Goal: Obtain resource: Obtain resource

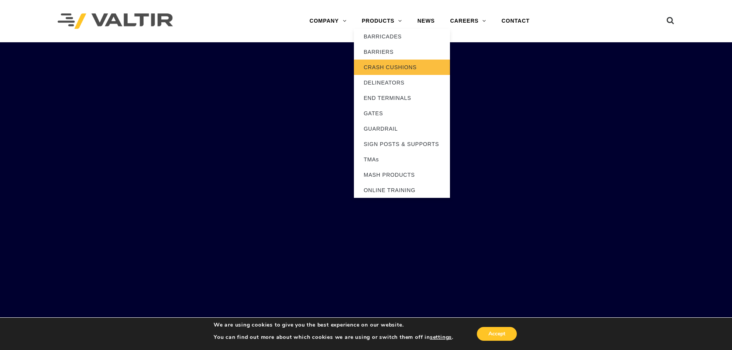
click at [397, 68] on link "CRASH CUSHIONS" at bounding box center [402, 67] width 96 height 15
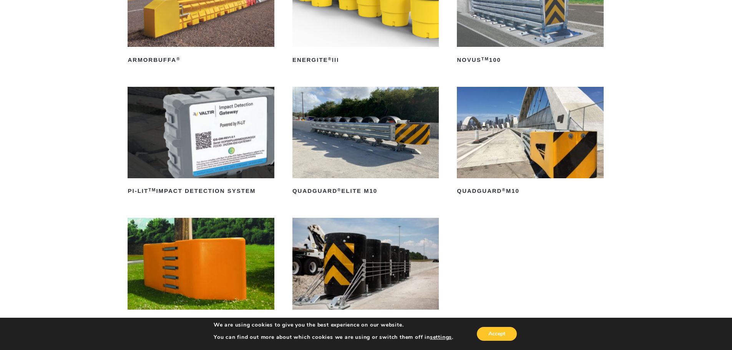
scroll to position [192, 0]
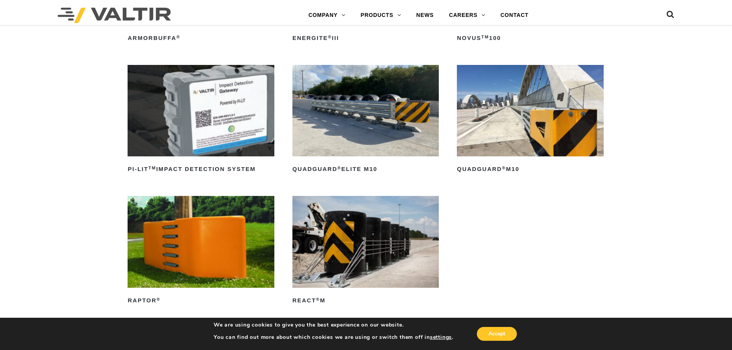
click at [526, 111] on img at bounding box center [530, 111] width 146 height 92
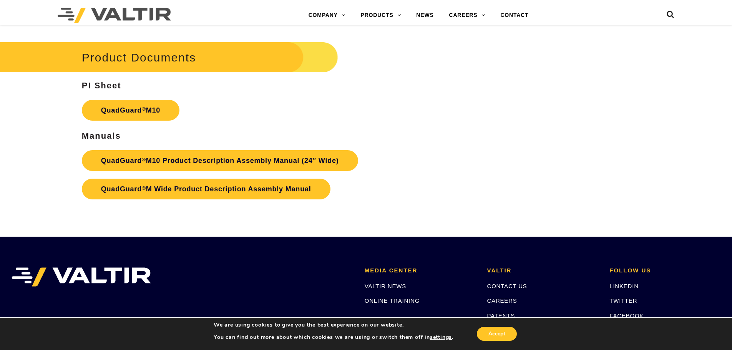
scroll to position [2961, 0]
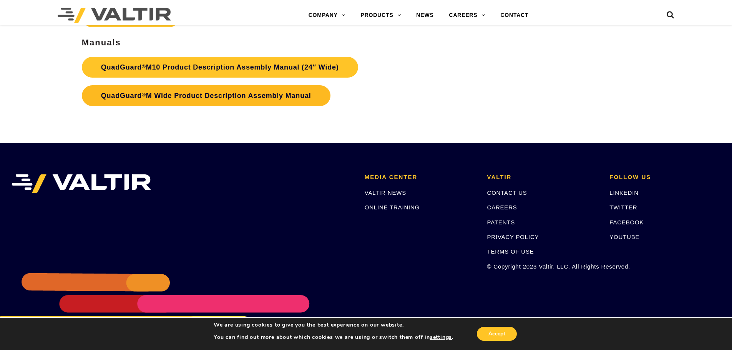
click at [169, 98] on link "QuadGuard ® M Wide Product Description Assembly Manual" at bounding box center [206, 95] width 249 height 21
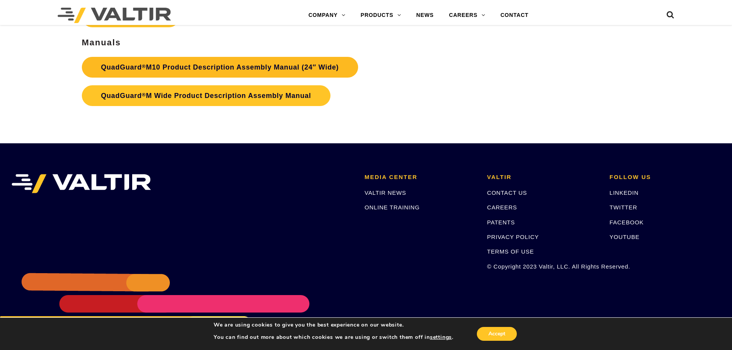
click at [233, 71] on link "QuadGuard ® M10 Product Description Assembly Manual (24″ Wide)" at bounding box center [220, 67] width 276 height 21
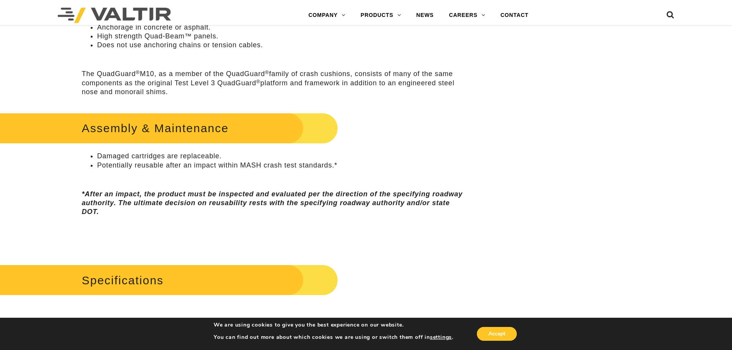
scroll to position [461, 0]
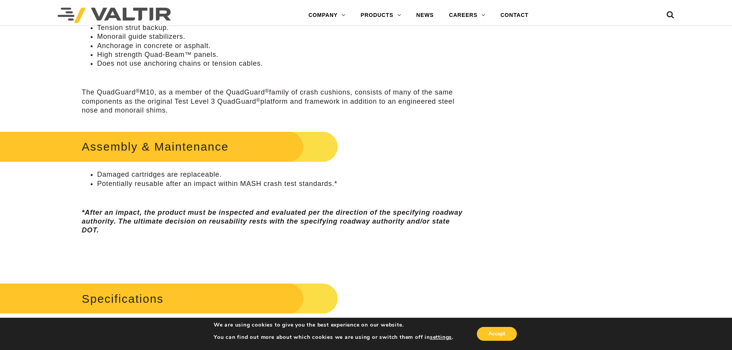
click at [152, 146] on h2 "Assembly & Maintenance" at bounding box center [155, 147] width 366 height 36
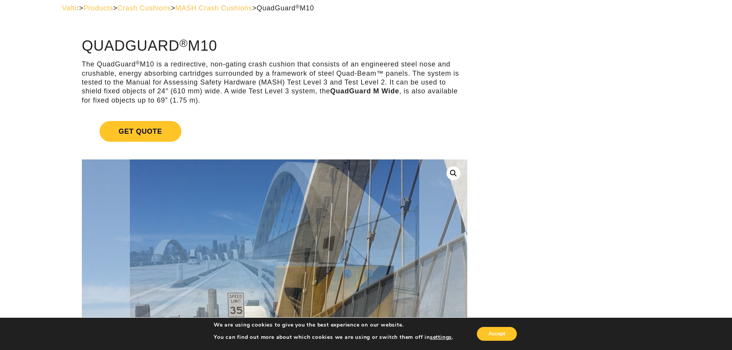
scroll to position [0, 0]
